Goal: Information Seeking & Learning: Check status

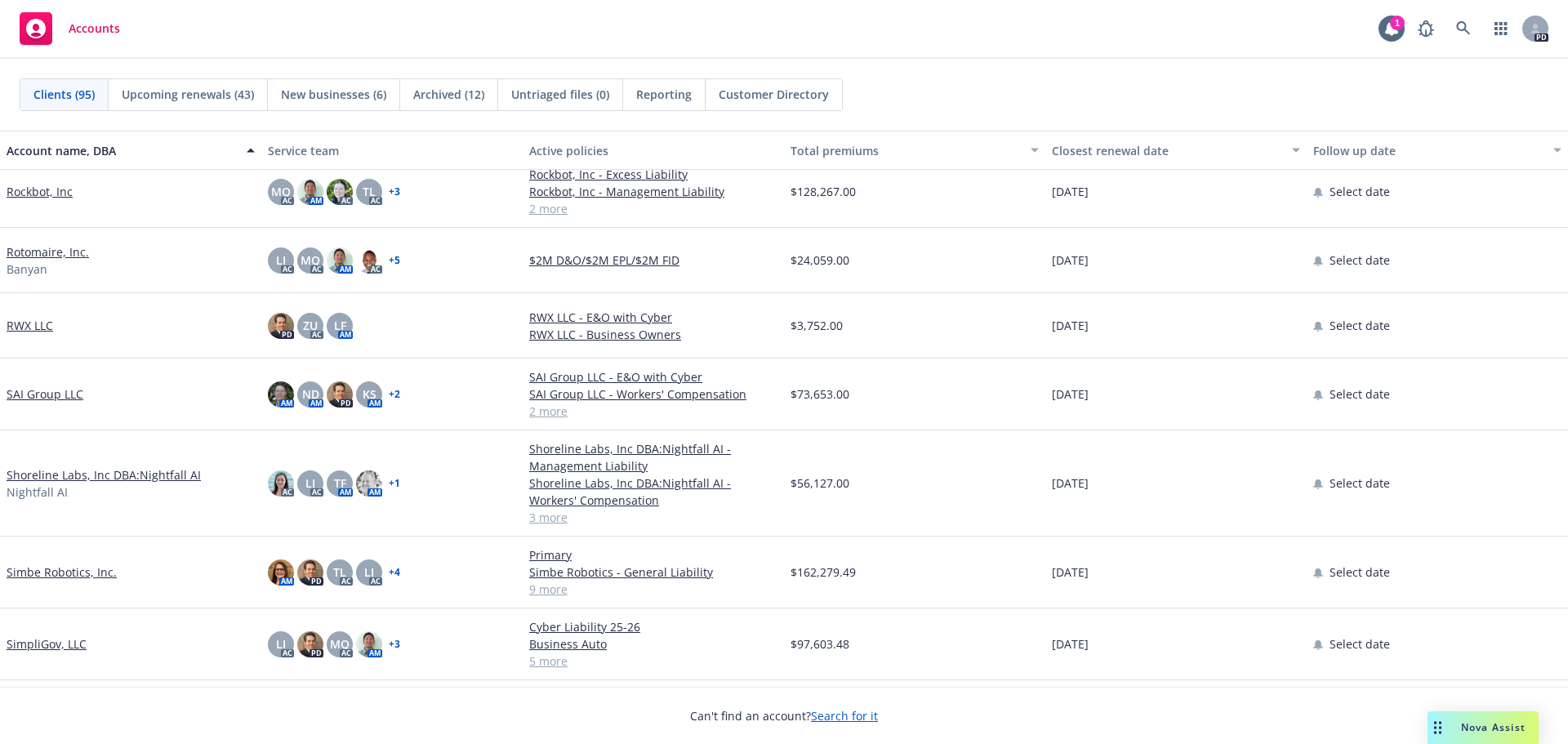
scroll to position [4407, 0]
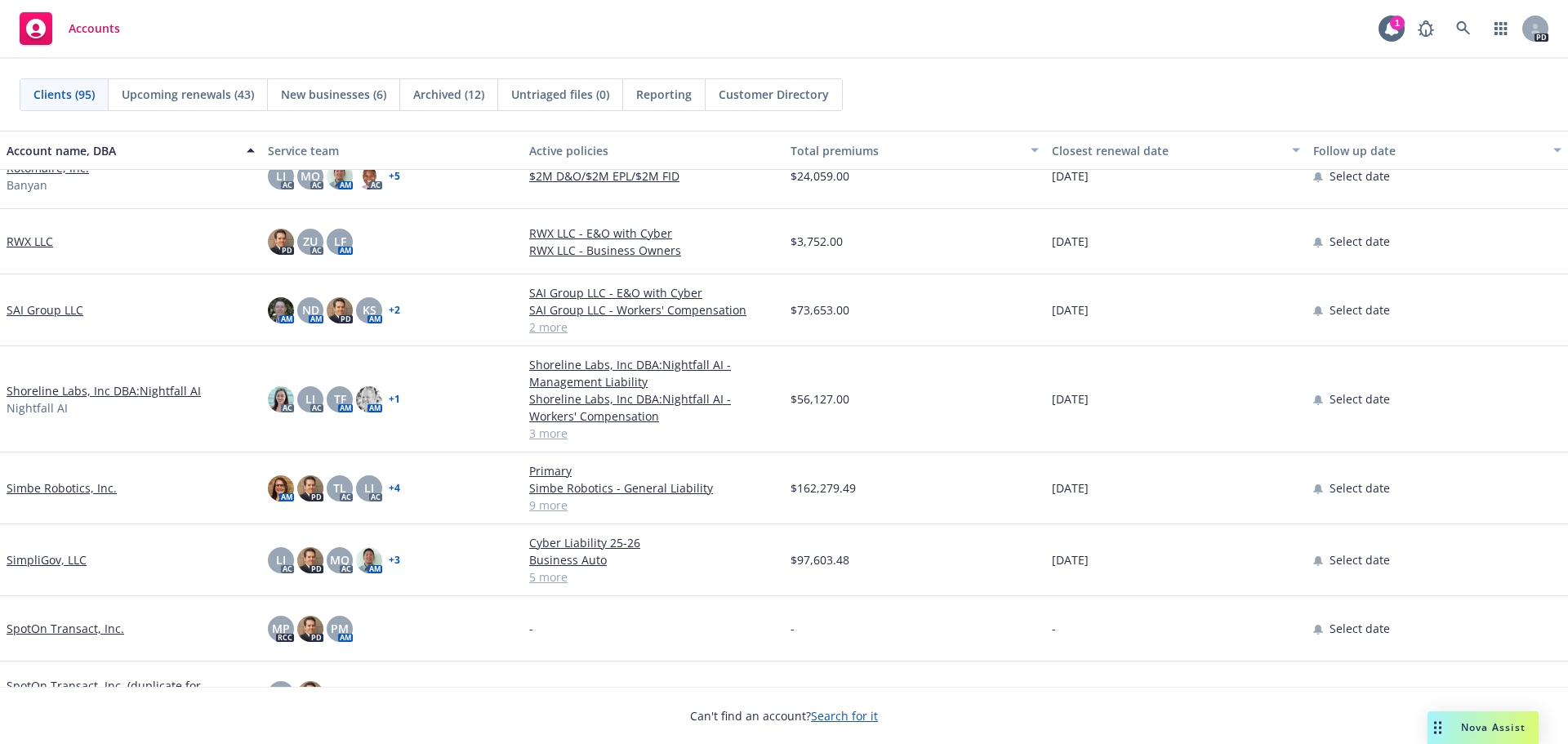
click at [88, 494] on link "Simbe Robotics, Inc." at bounding box center [61, 488] width 110 height 18
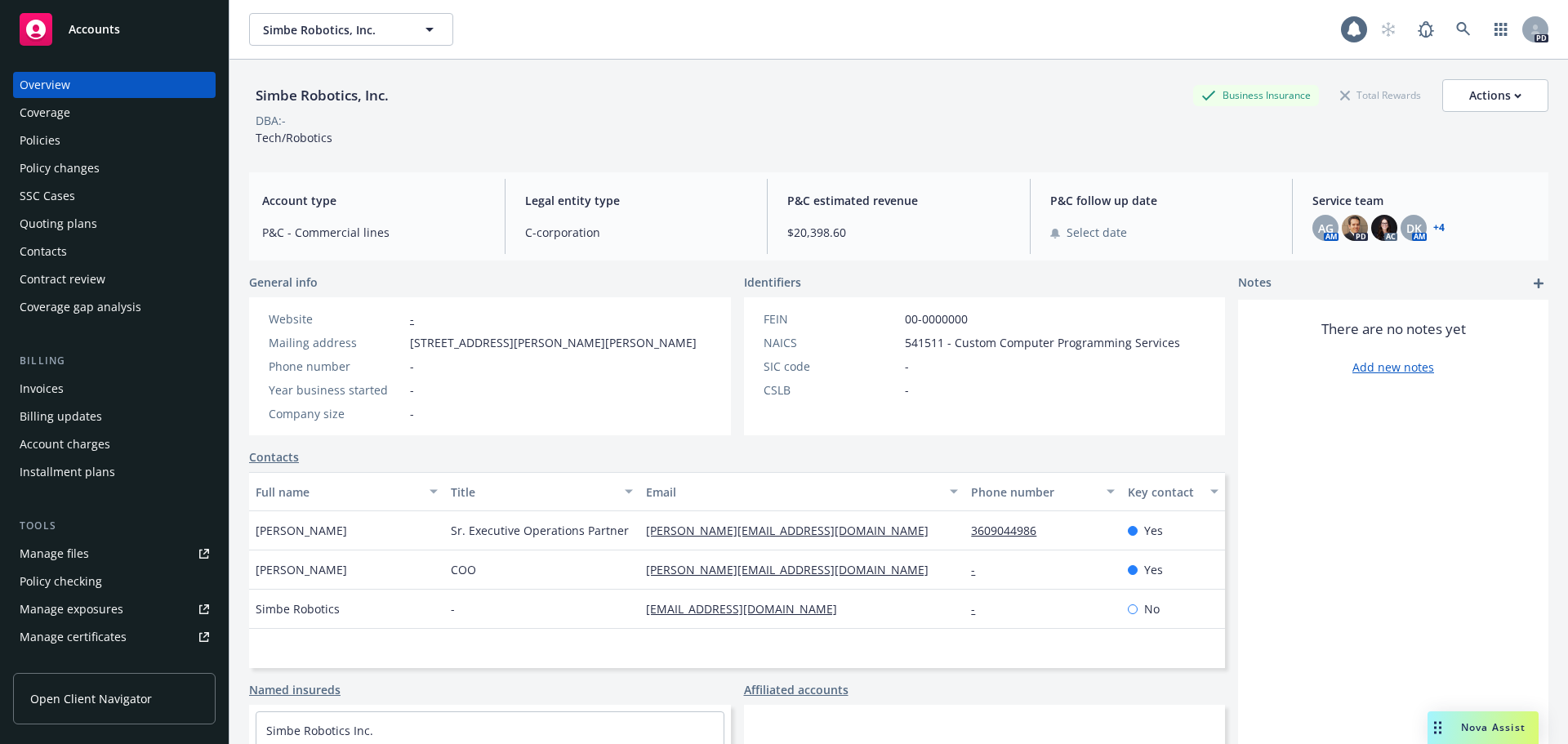
click at [41, 143] on div "Policies" at bounding box center [40, 140] width 41 height 26
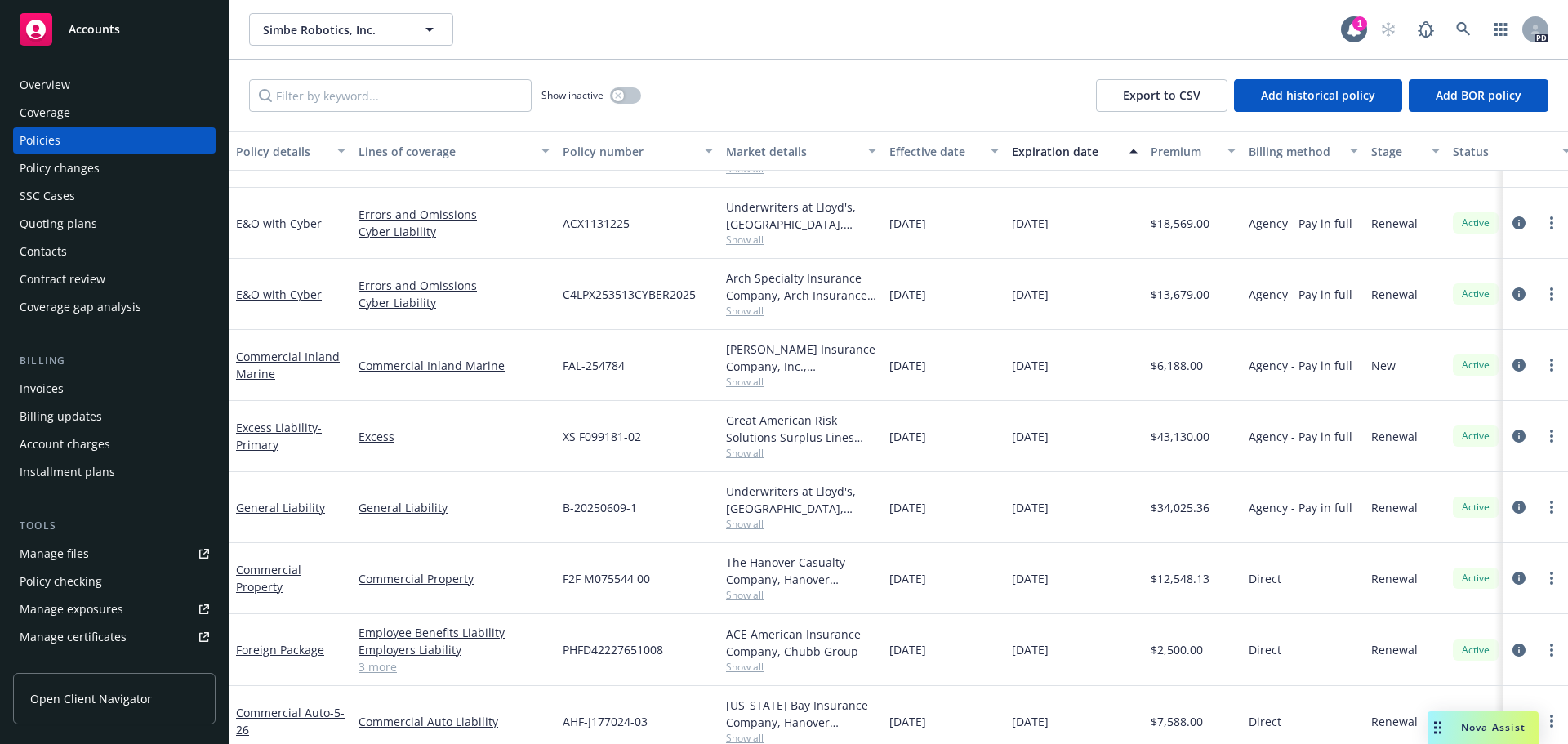
scroll to position [210, 0]
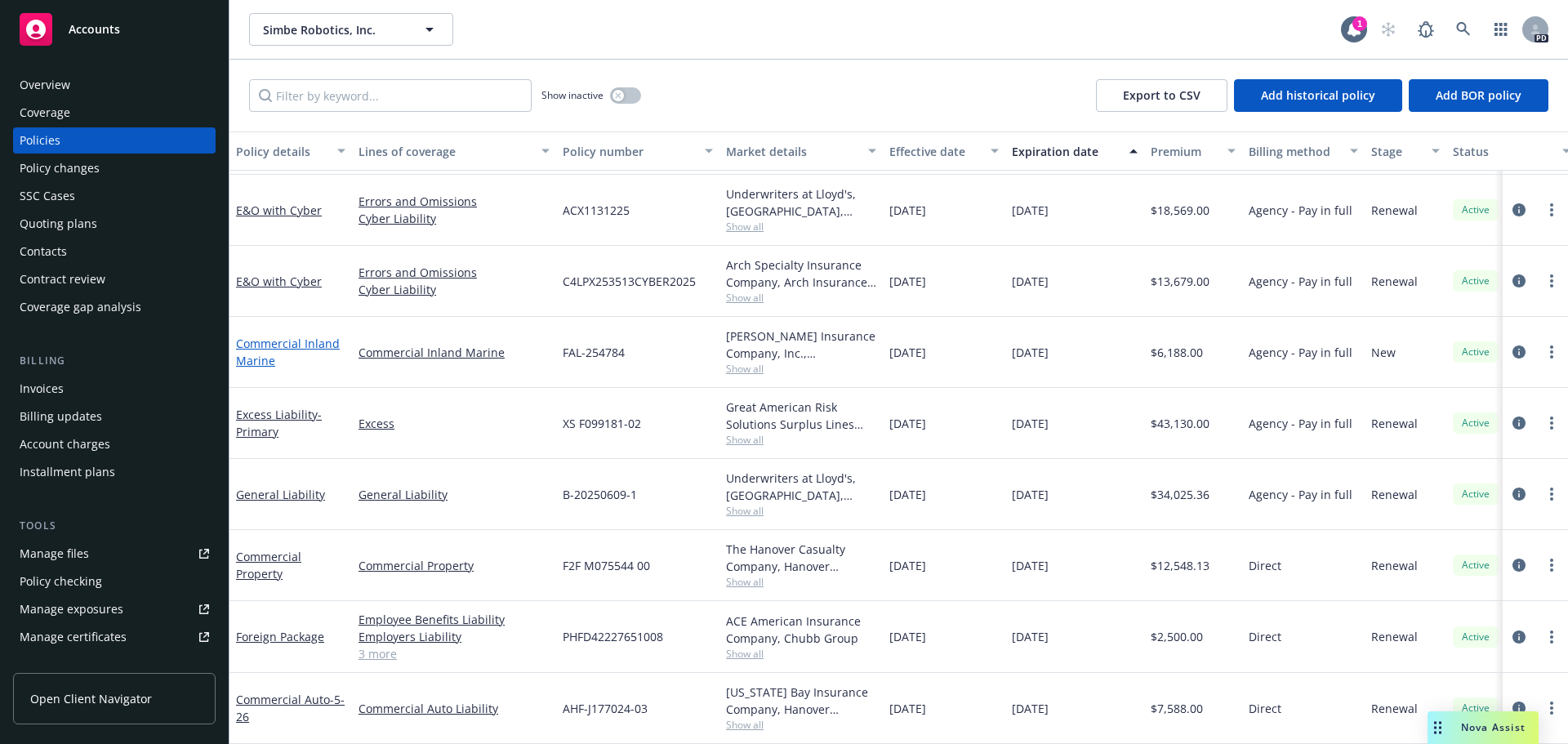
click at [328, 335] on link "Commercial Inland Marine" at bounding box center [288, 351] width 103 height 32
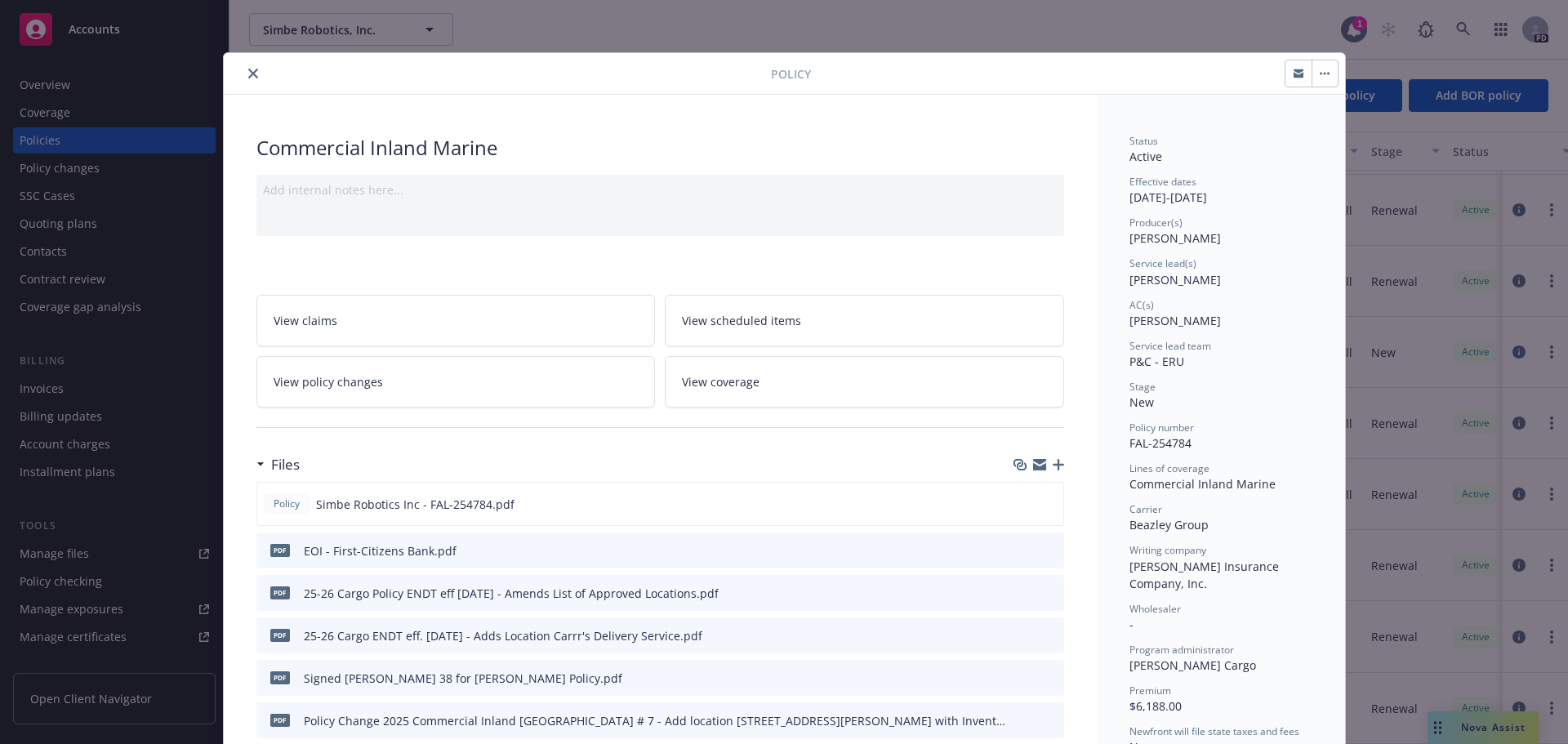
click at [248, 72] on icon "close" at bounding box center [253, 73] width 10 height 10
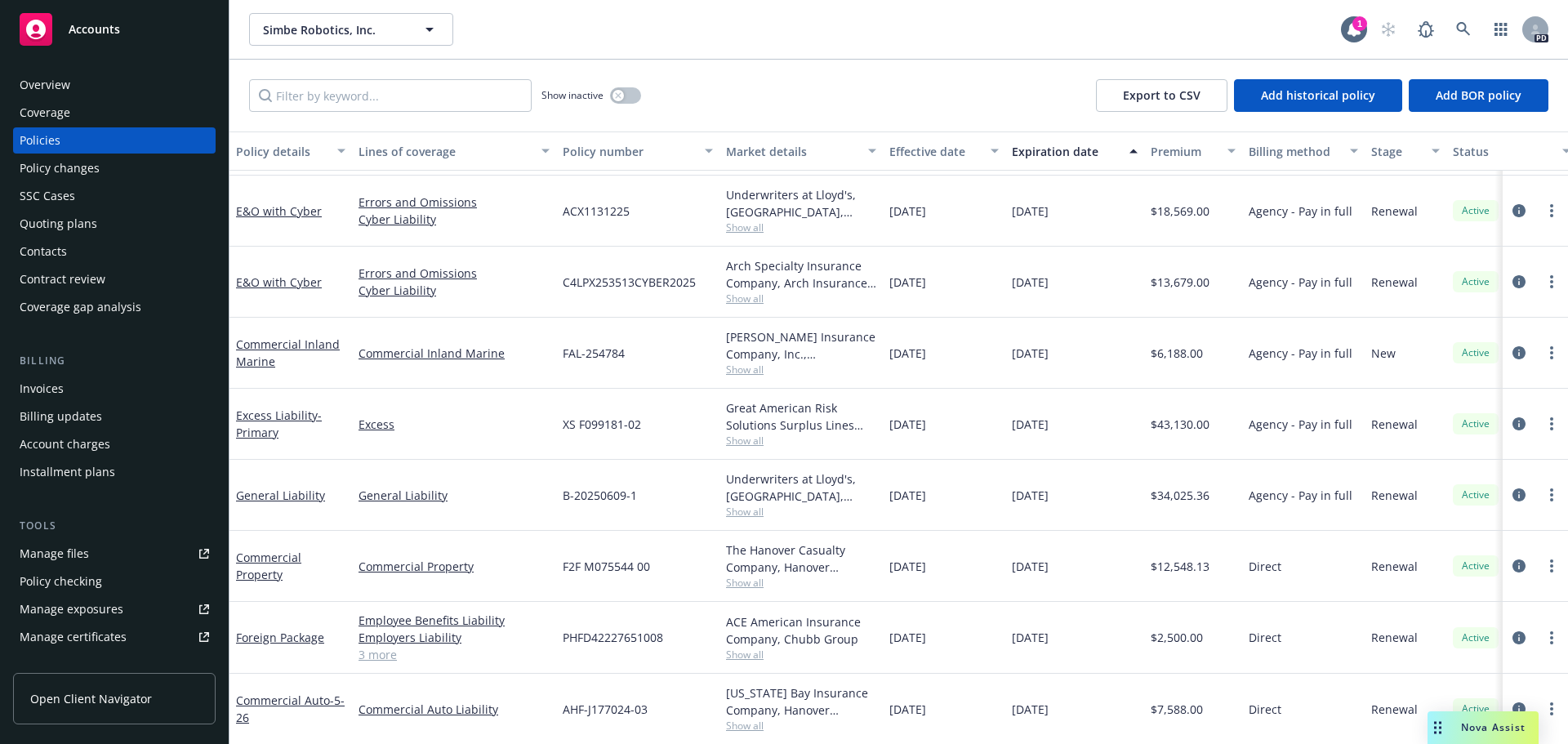
scroll to position [47, 0]
